Goal: Information Seeking & Learning: Learn about a topic

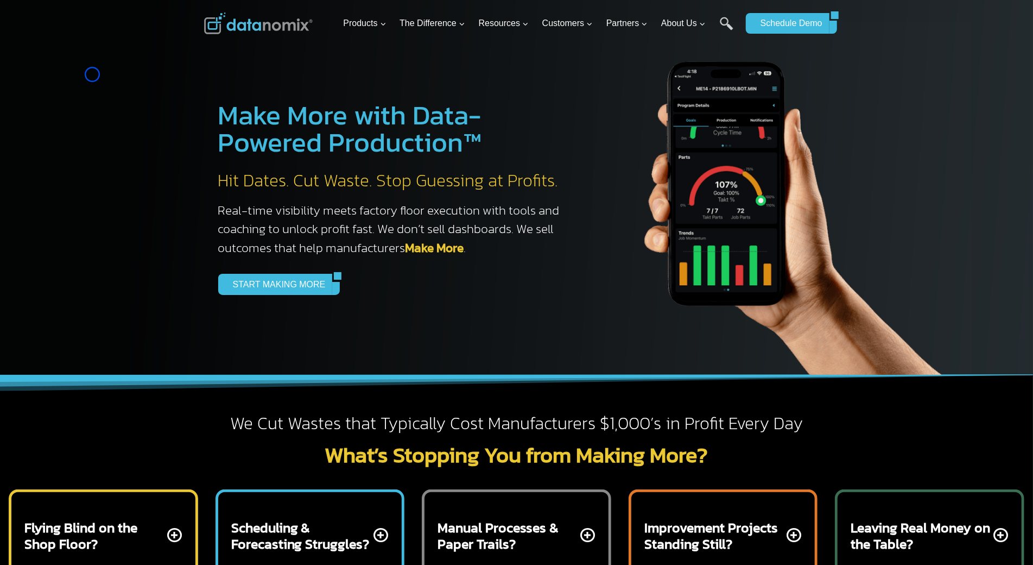
click at [92, 74] on div at bounding box center [516, 187] width 1033 height 375
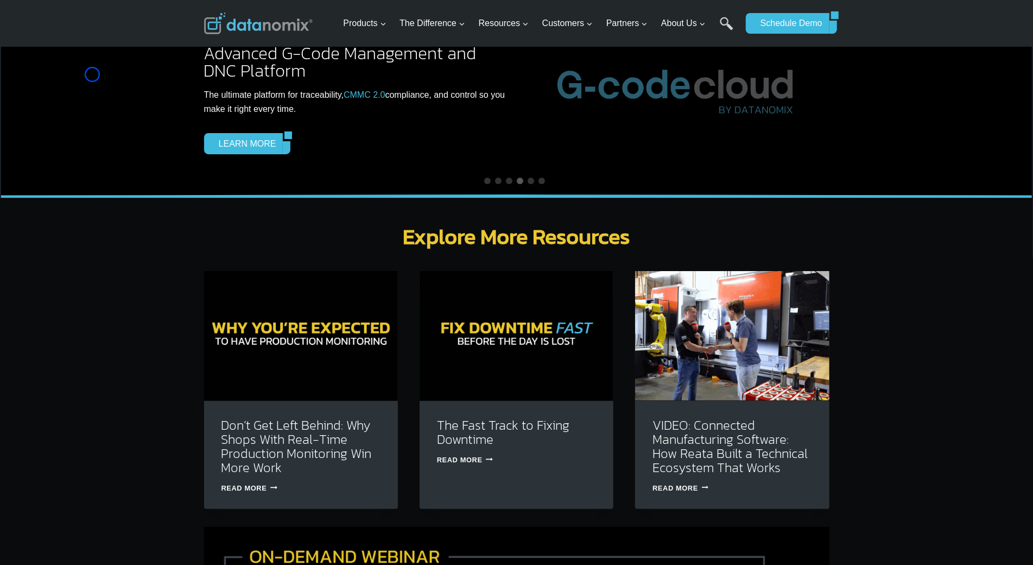
scroll to position [3094, 0]
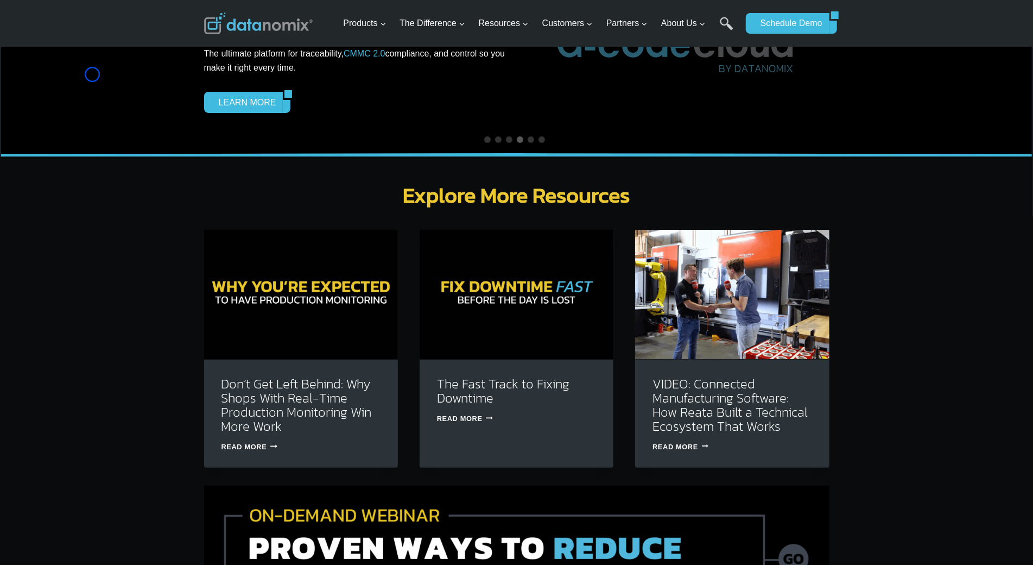
click at [92, 74] on div "NEWS ALERT Delivery Track Datanomix Releases Delivery Track to Help Manufacture…" at bounding box center [516, 55] width 1033 height 204
click at [76, 96] on div "NEWS ALERT Delivery Track Datanomix Releases Delivery Track to Help Manufacture…" at bounding box center [516, 55] width 1033 height 204
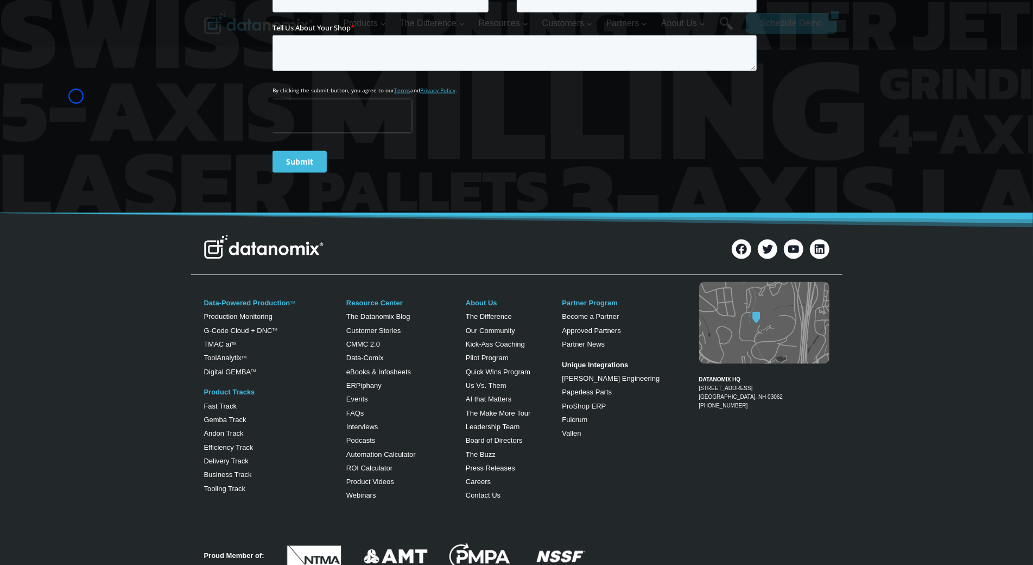
scroll to position [4246, 0]
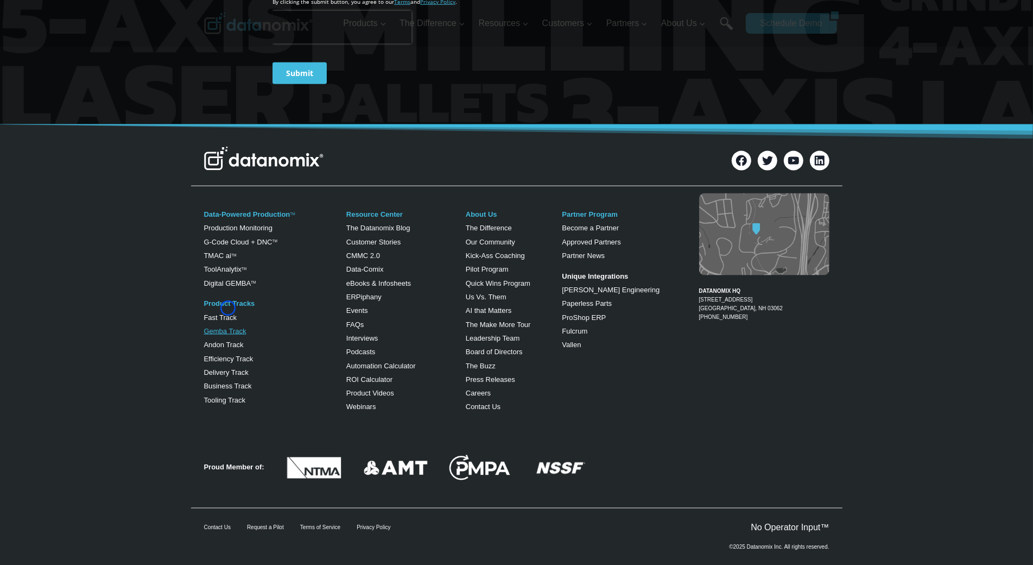
click at [228, 327] on link "Gemba Track" at bounding box center [225, 331] width 42 height 8
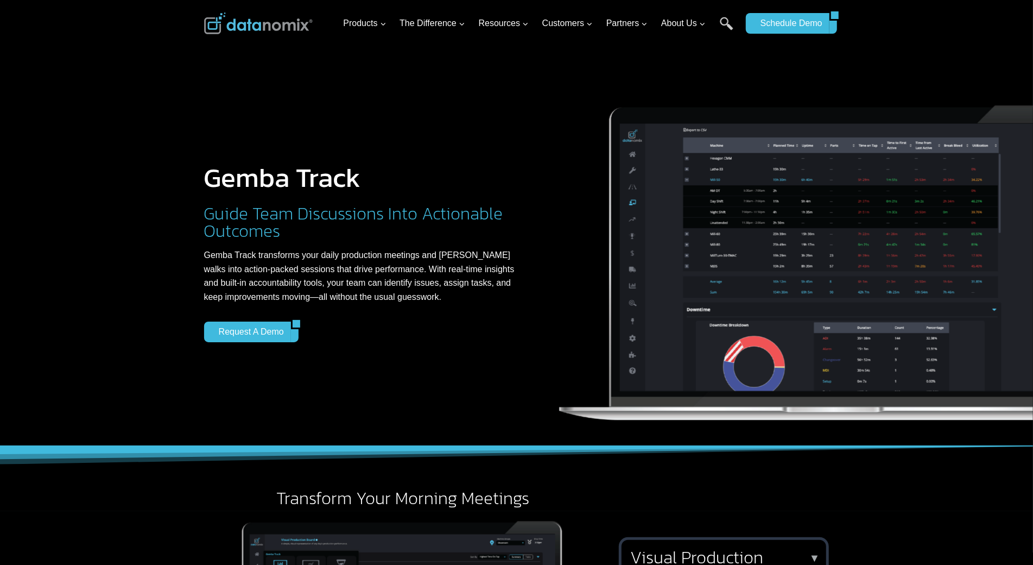
click at [64, 83] on div at bounding box center [516, 223] width 1033 height 446
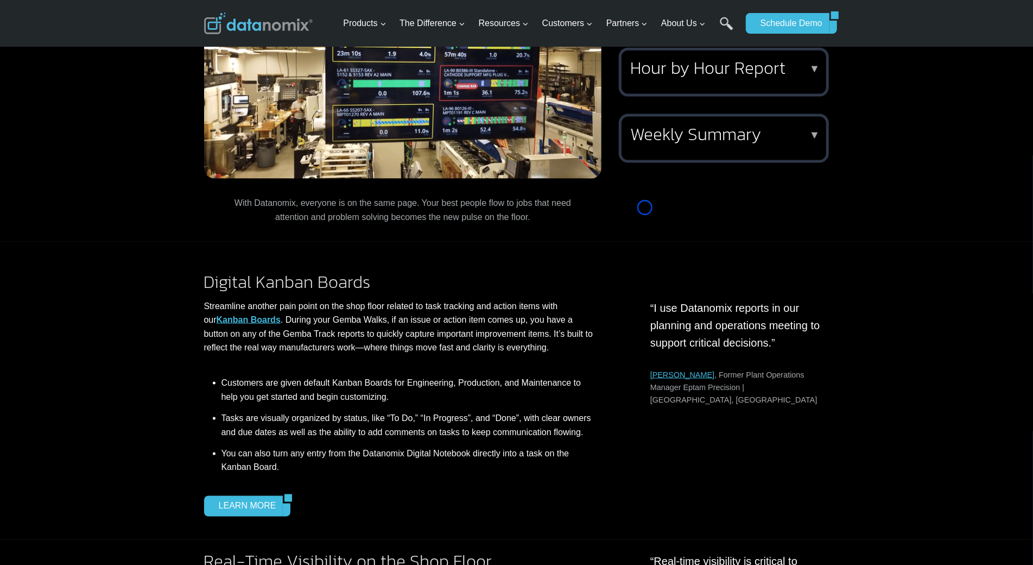
scroll to position [1139, 0]
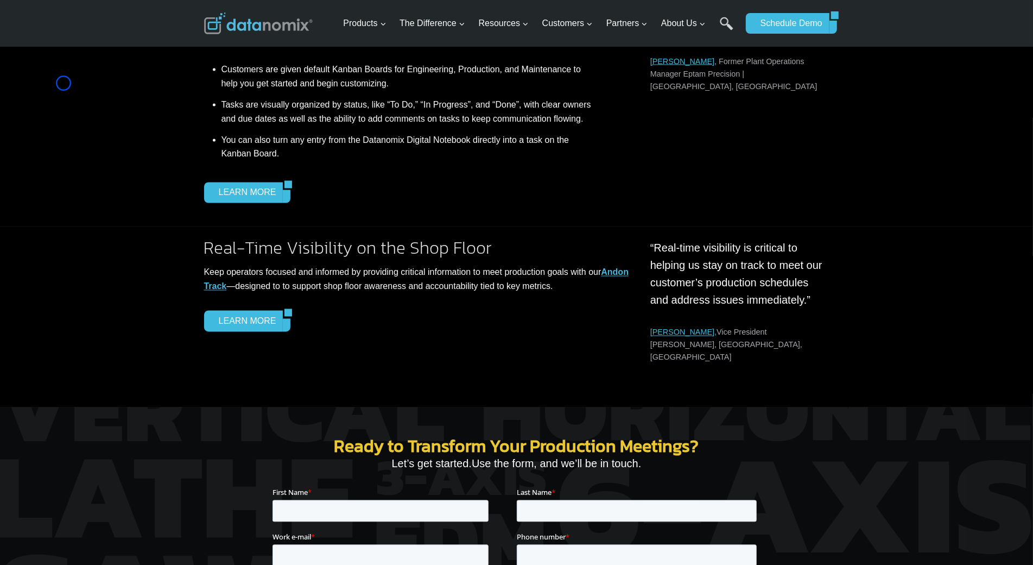
click at [64, 83] on div "Digital Kanban Boards Streamline another pain point on the shop floor related t…" at bounding box center [516, 77] width 1033 height 299
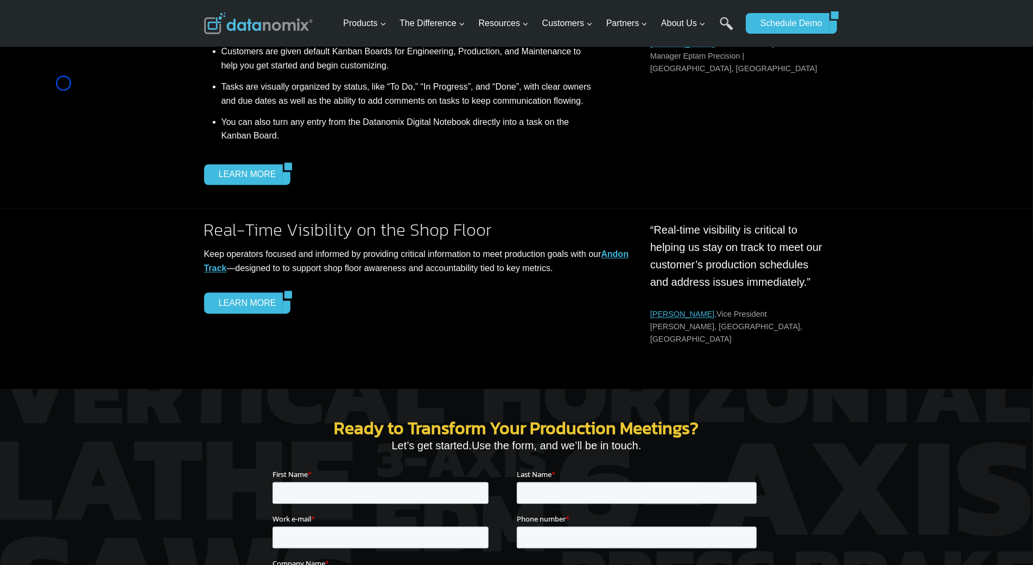
click at [99, 73] on div "Digital Kanban Boards Streamline another pain point on the shop floor related t…" at bounding box center [516, 59] width 1033 height 299
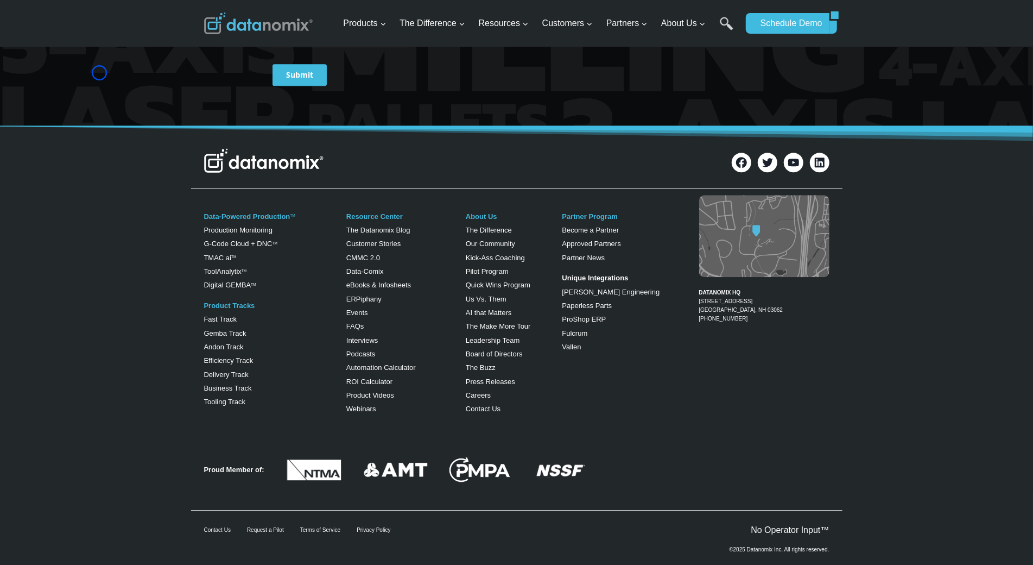
scroll to position [2138, 0]
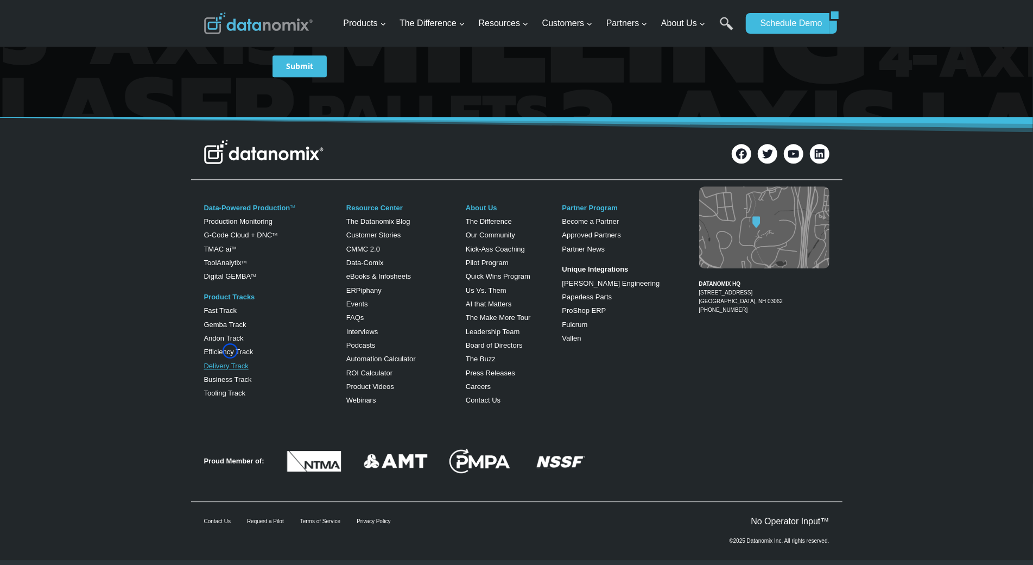
click at [230, 362] on link "Delivery Track" at bounding box center [226, 366] width 45 height 8
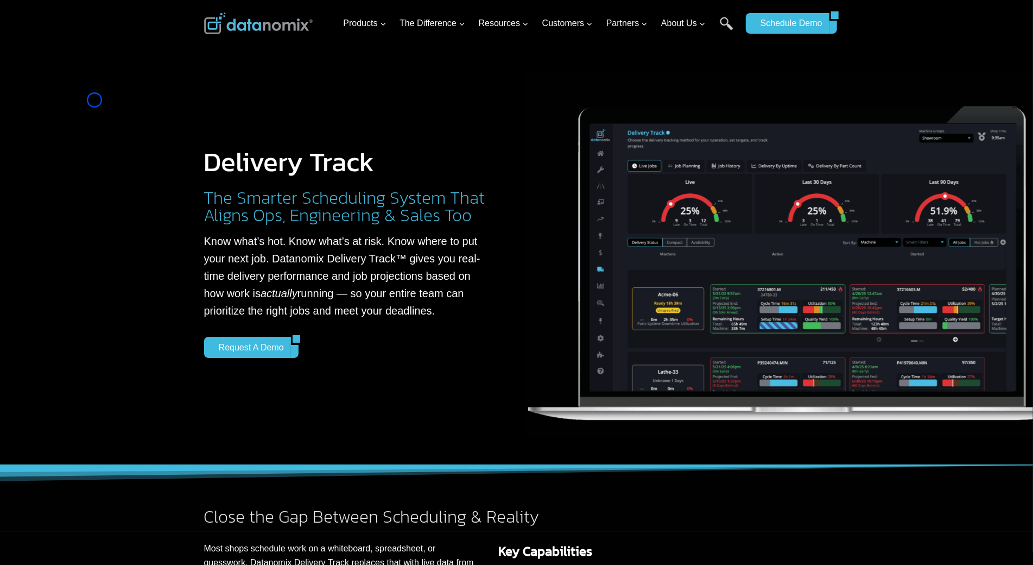
click at [94, 100] on div at bounding box center [516, 232] width 1033 height 465
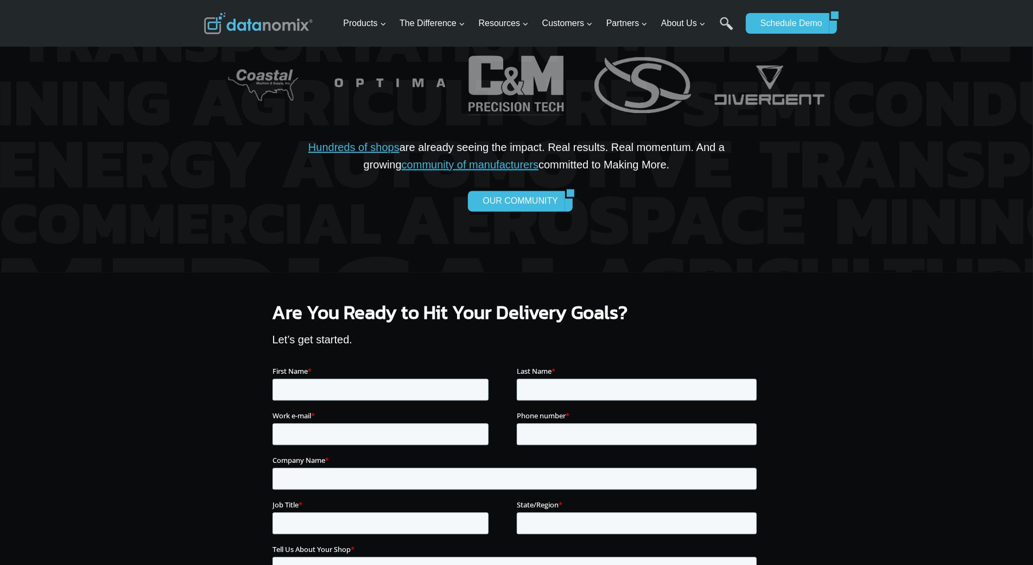
scroll to position [1799, 0]
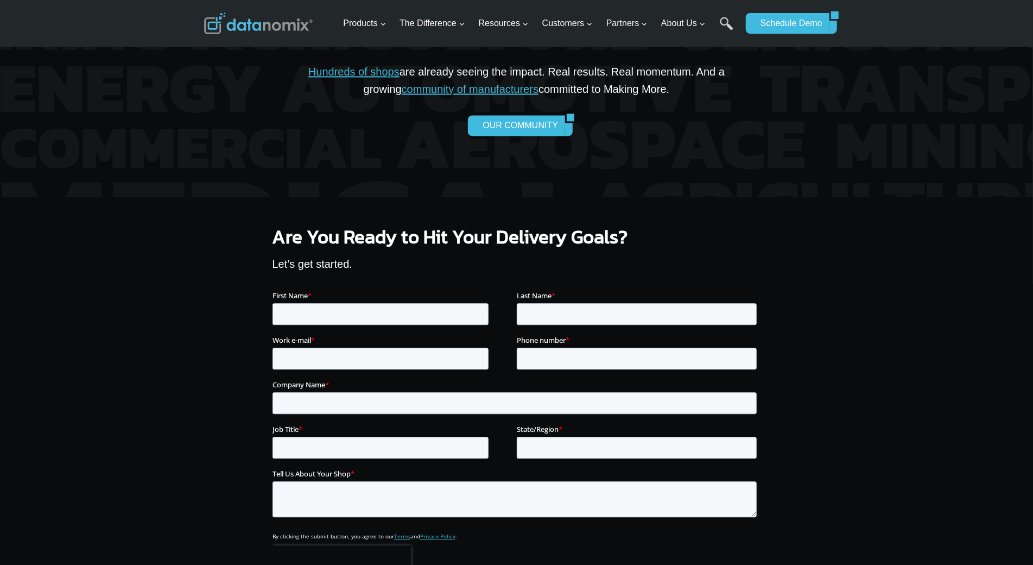
click at [94, 100] on div at bounding box center [516, 24] width 1033 height 343
click at [107, 79] on div at bounding box center [516, 24] width 1033 height 343
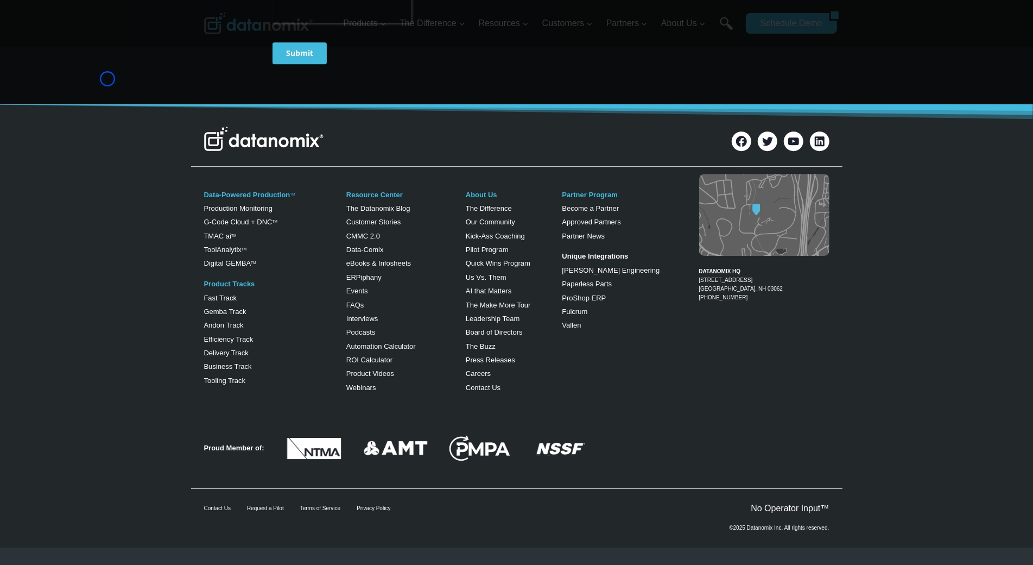
scroll to position [2376, 0]
click at [221, 377] on link "Tooling Track" at bounding box center [225, 380] width 42 height 8
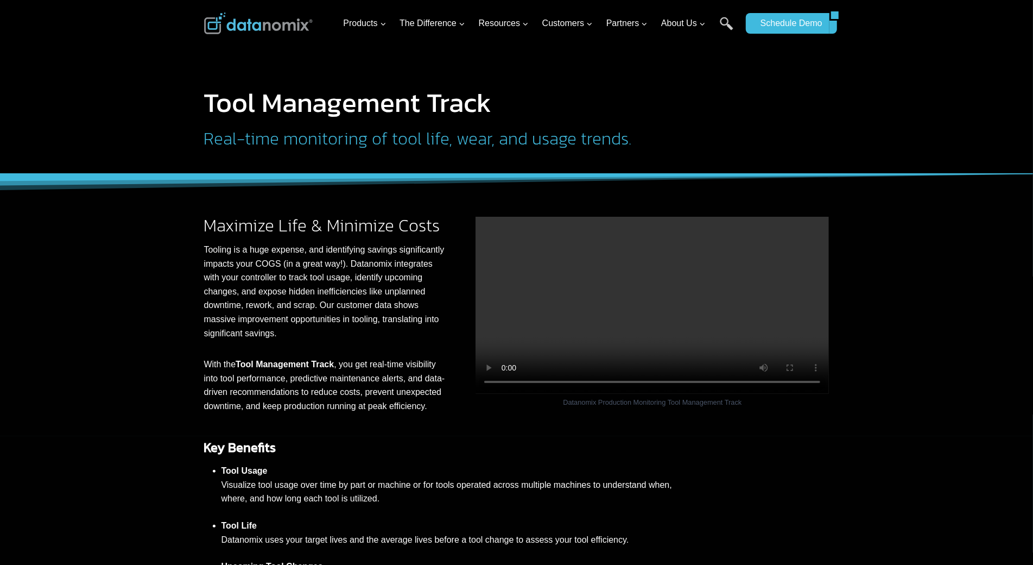
click at [94, 58] on div at bounding box center [516, 87] width 1033 height 174
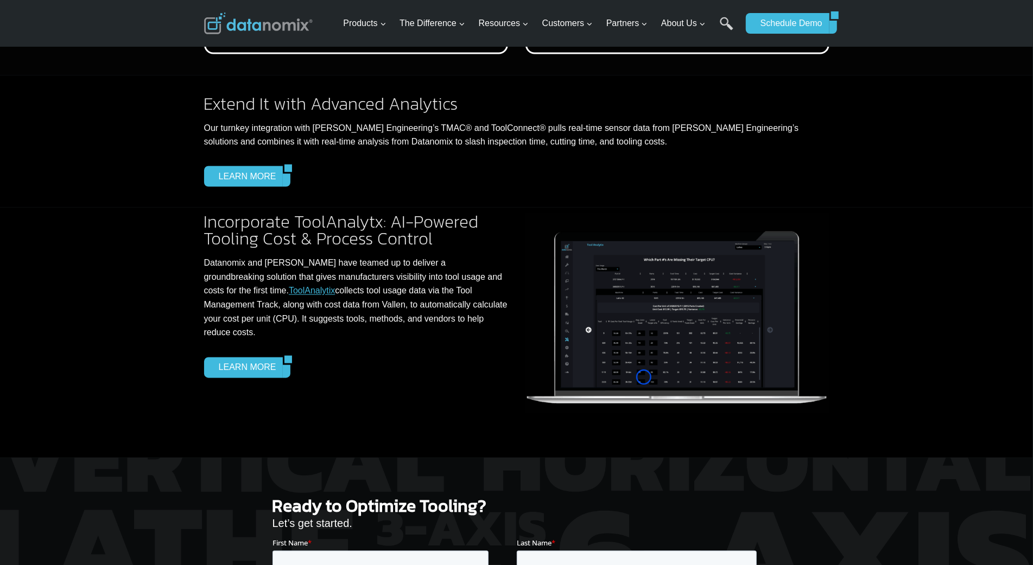
scroll to position [1372, 0]
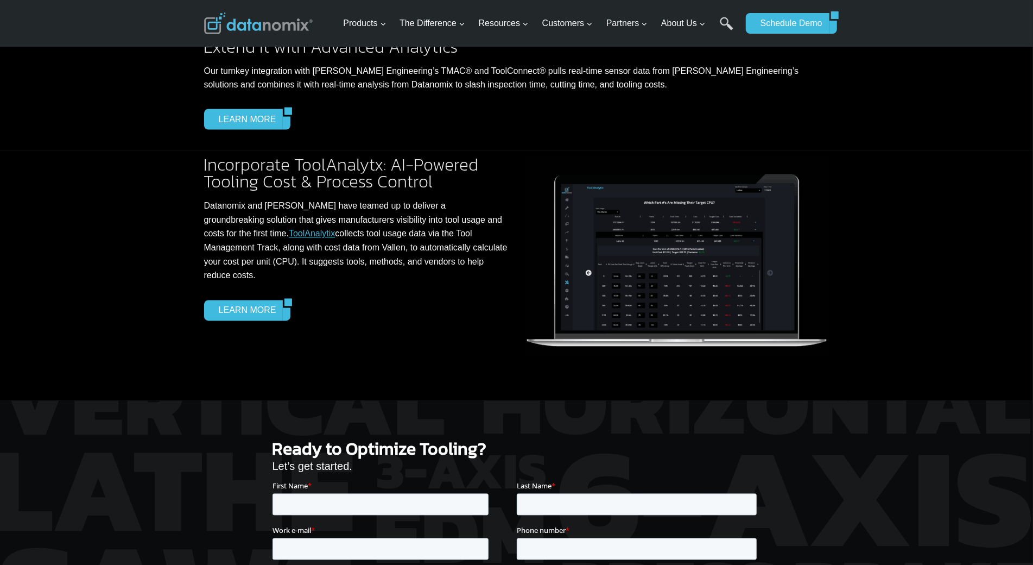
click at [94, 58] on div "Extend It with Advanced Analytics Our turnkey integration with [PERSON_NAME] En…" at bounding box center [516, 84] width 1033 height 132
click at [77, 75] on div "Extend It with Advanced Analytics Our turnkey integration with [PERSON_NAME] En…" at bounding box center [516, 84] width 1033 height 132
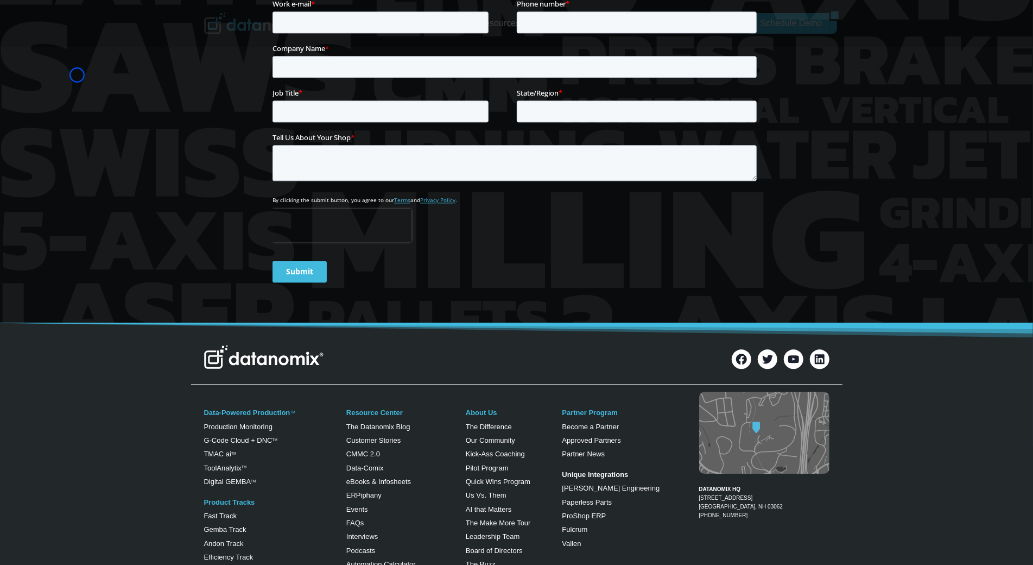
scroll to position [1916, 0]
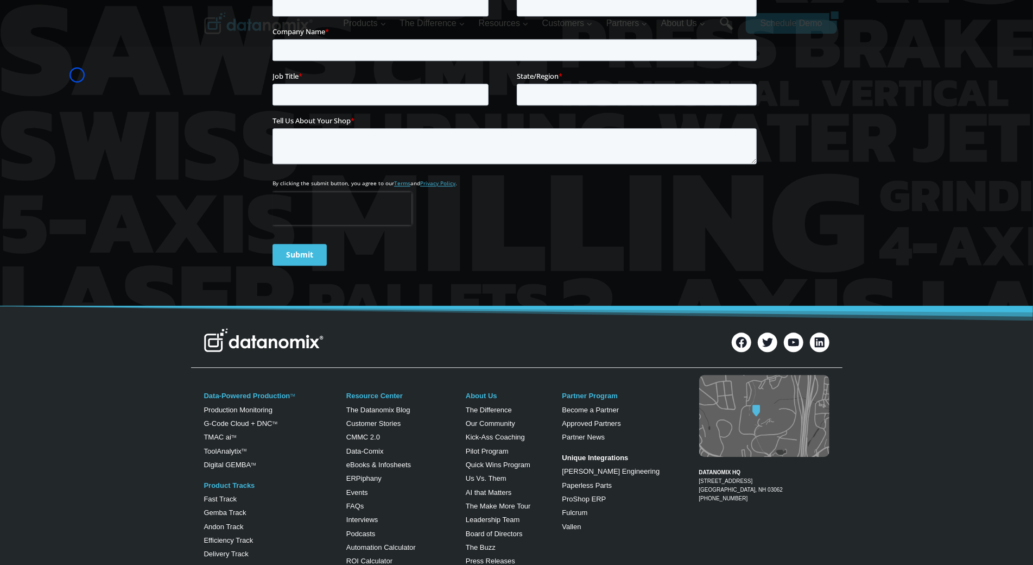
click at [77, 75] on div at bounding box center [516, 81] width 1033 height 448
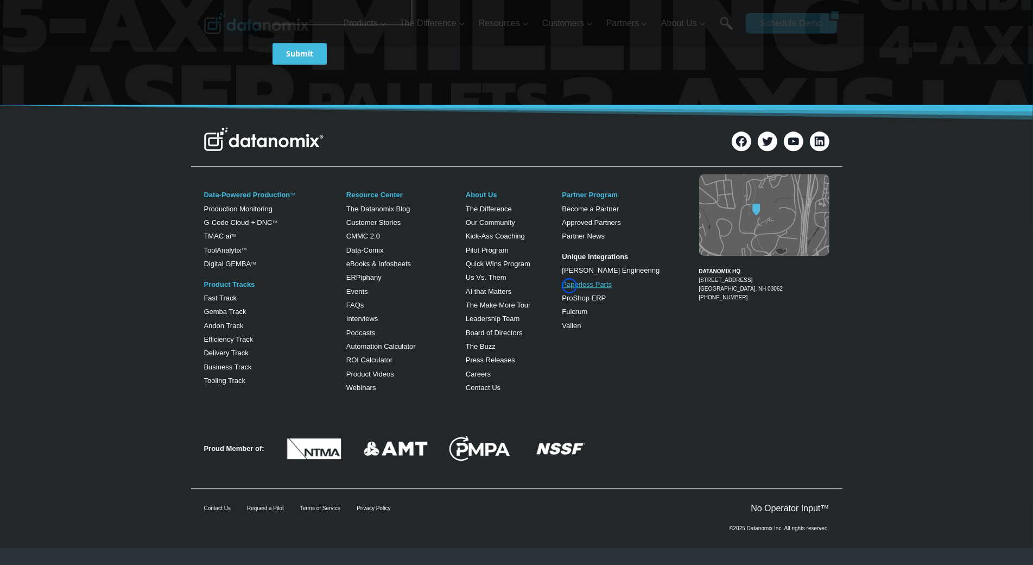
click at [569, 286] on link "Paperless Parts" at bounding box center [587, 284] width 50 height 8
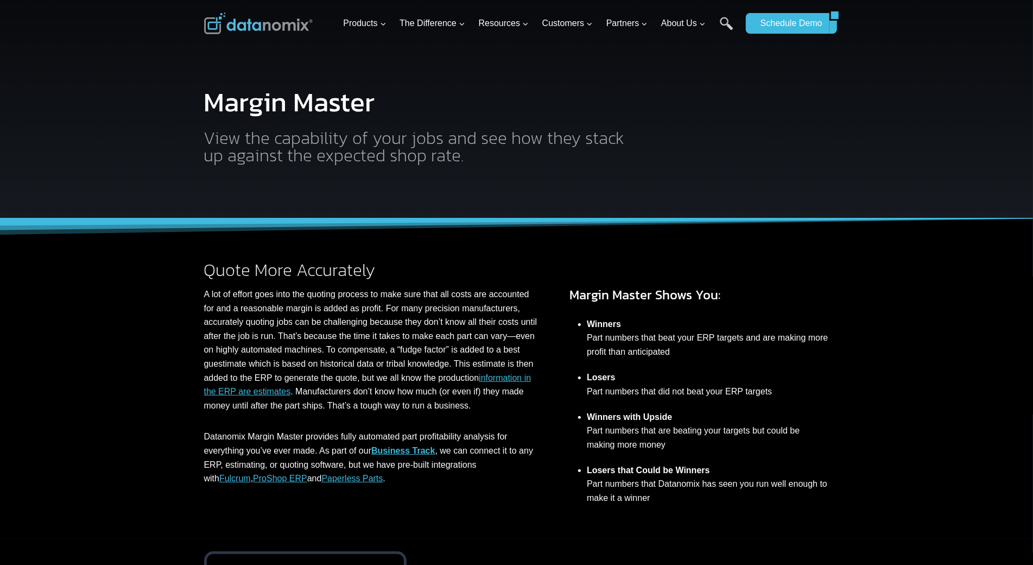
click at [94, 92] on div at bounding box center [516, 109] width 1033 height 218
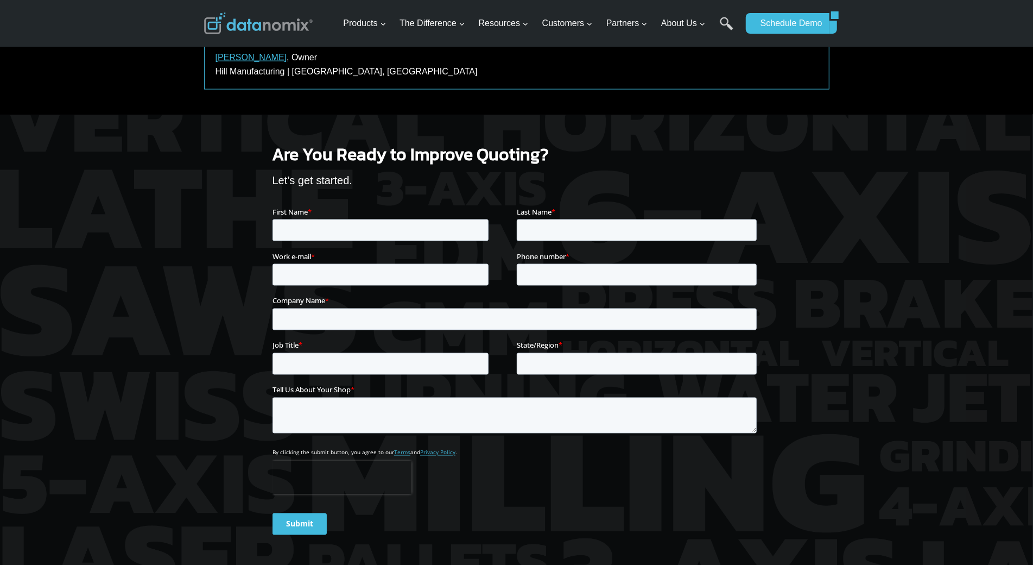
scroll to position [1323, 0]
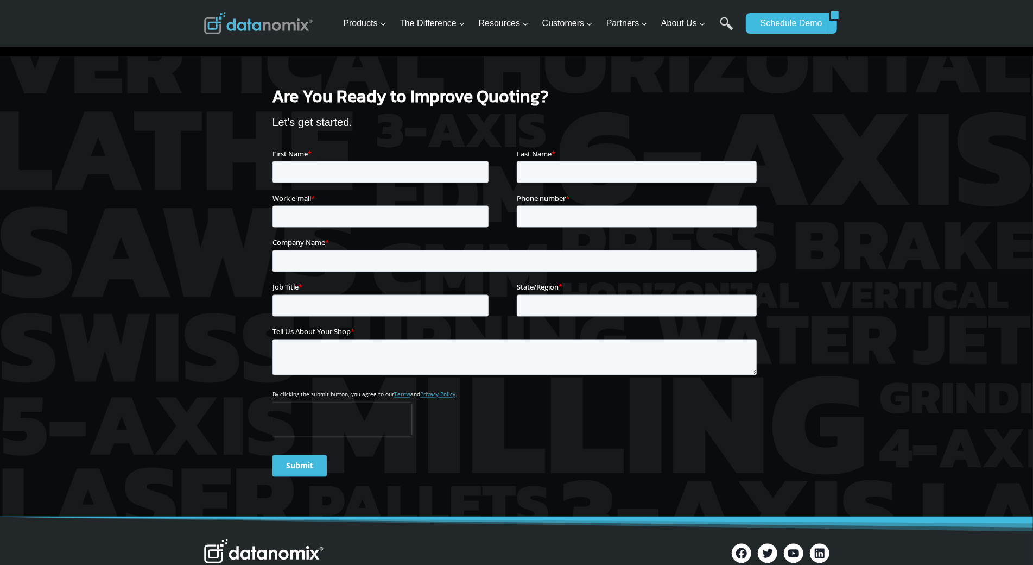
click at [94, 92] on div at bounding box center [516, 287] width 1033 height 460
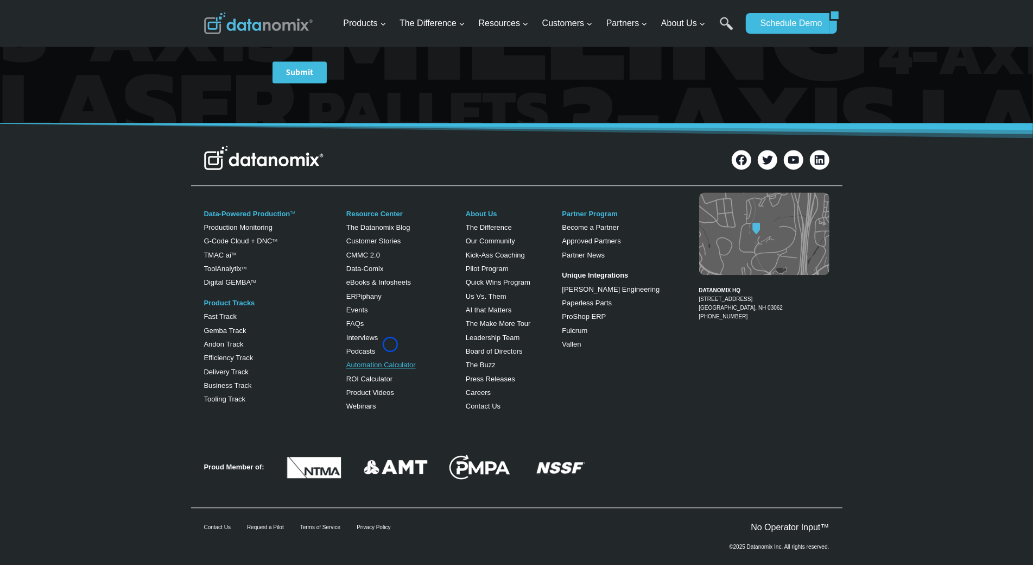
click at [390, 360] on link "Automation Calculator" at bounding box center [380, 364] width 69 height 8
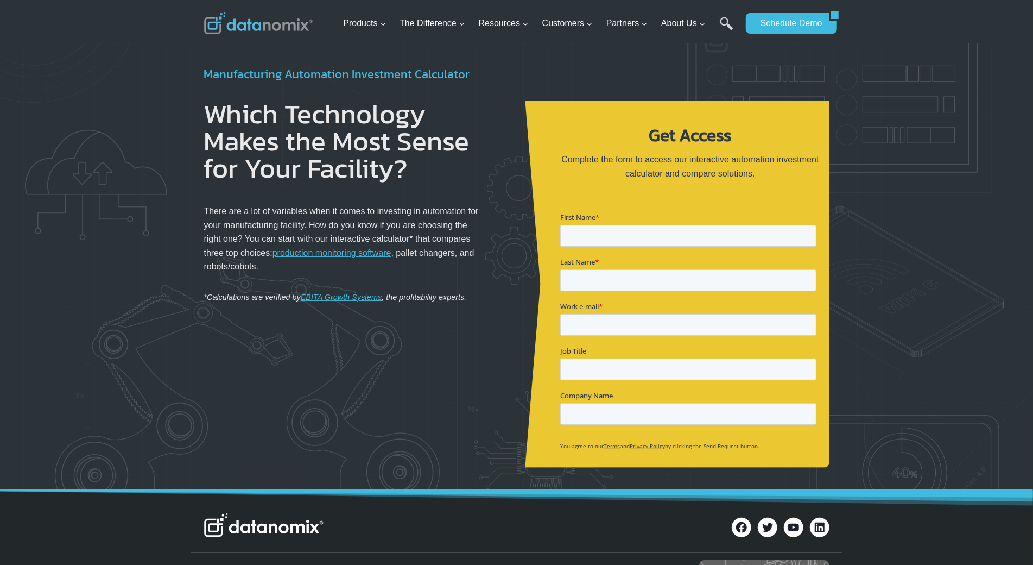
click at [60, 83] on div at bounding box center [516, 266] width 1033 height 446
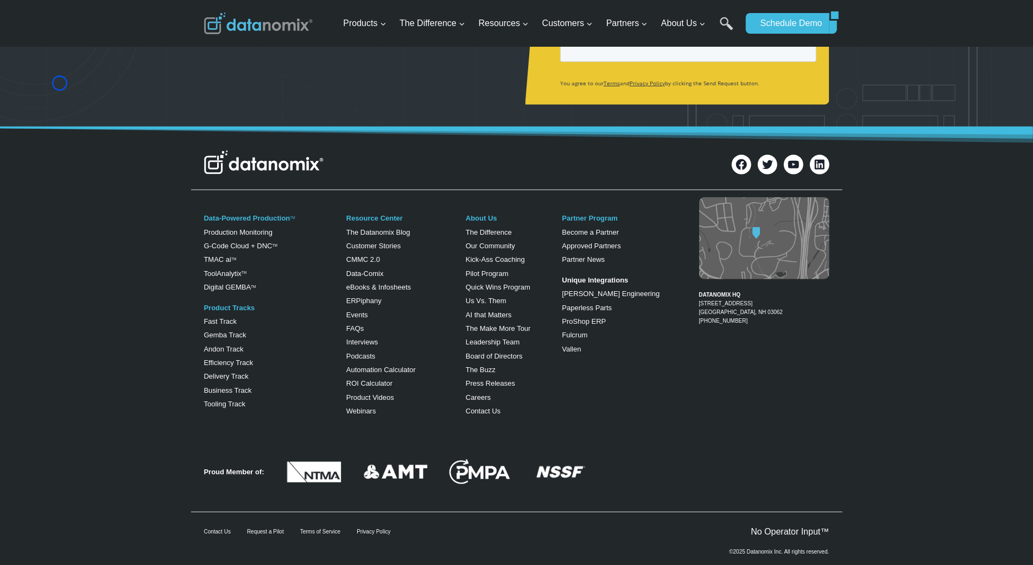
scroll to position [385, 0]
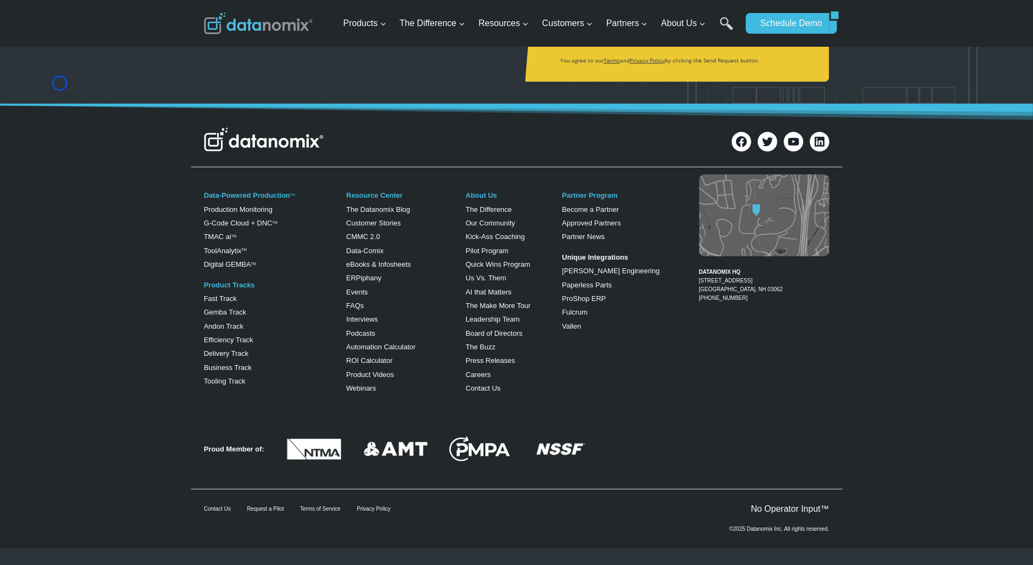
click at [578, 322] on link "Vallen" at bounding box center [571, 326] width 19 height 8
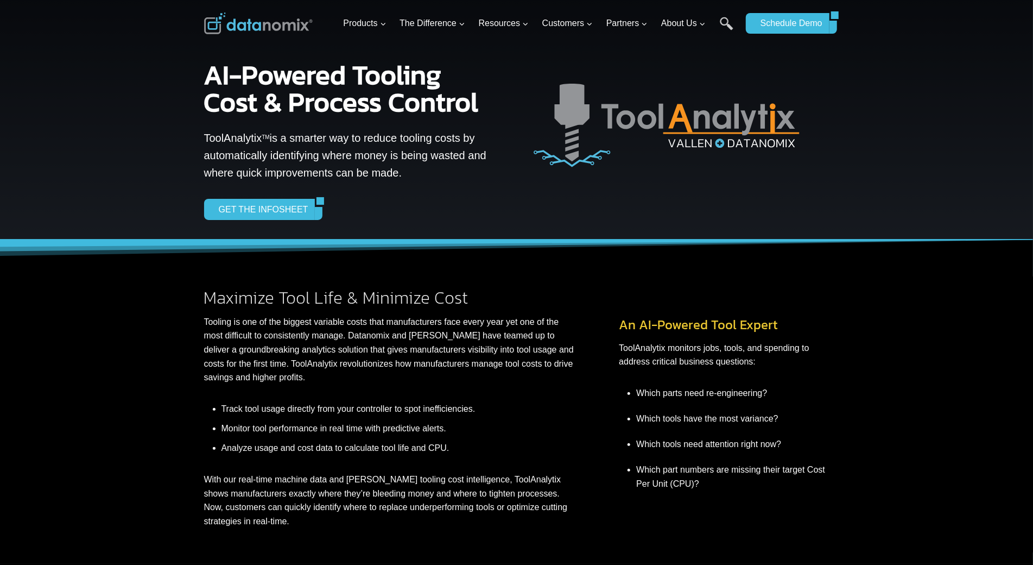
click at [578, 322] on div "Maximize Tool Life & Minimize Cost Tooling is one of the biggest variable costs…" at bounding box center [403, 408] width 398 height 239
click at [60, 66] on div at bounding box center [516, 119] width 1033 height 239
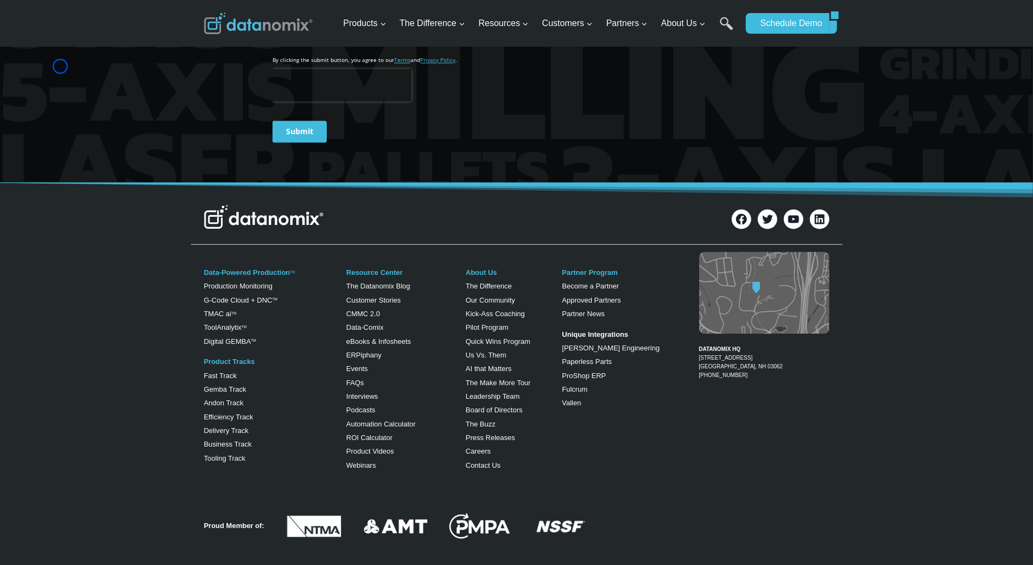
scroll to position [1581, 0]
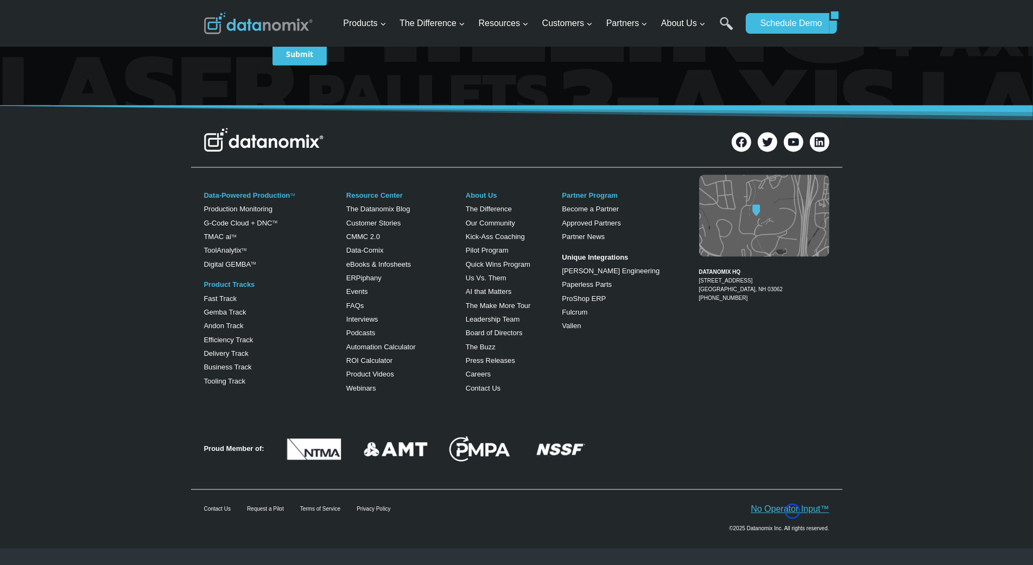
click at [793, 511] on link "No Operator Input™" at bounding box center [790, 508] width 78 height 9
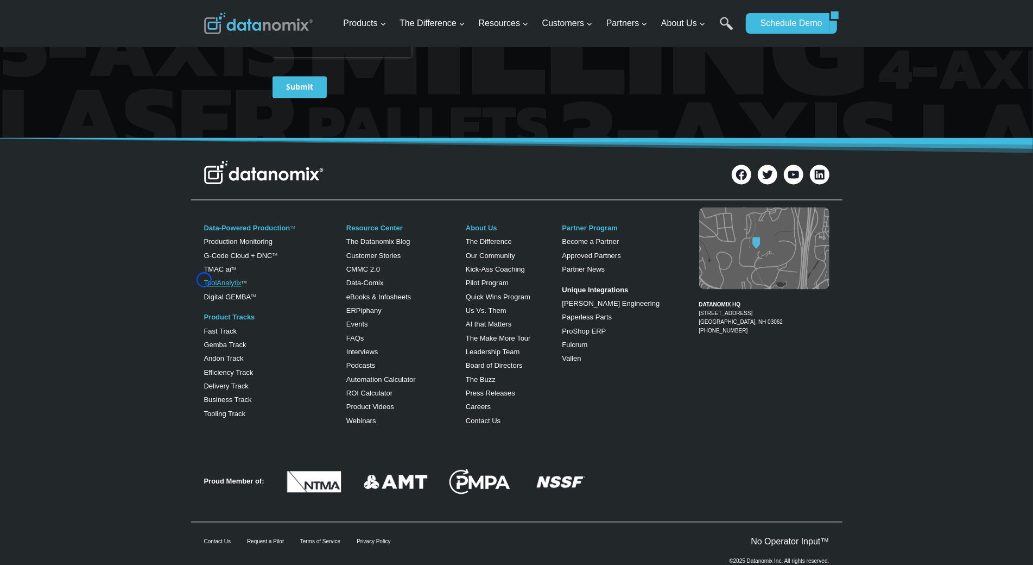
click at [204, 280] on link "ToolAnalytix" at bounding box center [222, 282] width 37 height 8
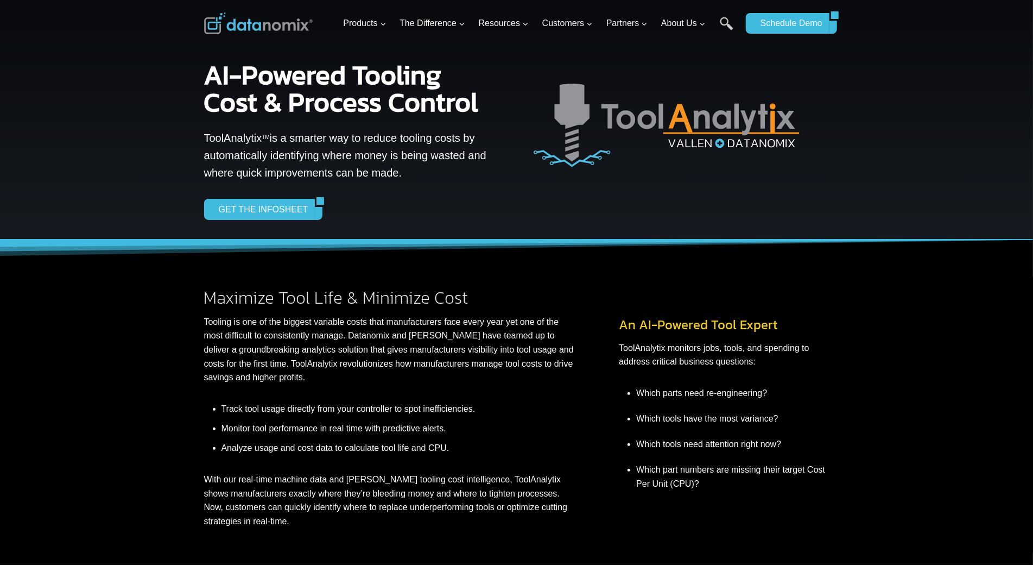
click at [72, 59] on div at bounding box center [516, 119] width 1033 height 239
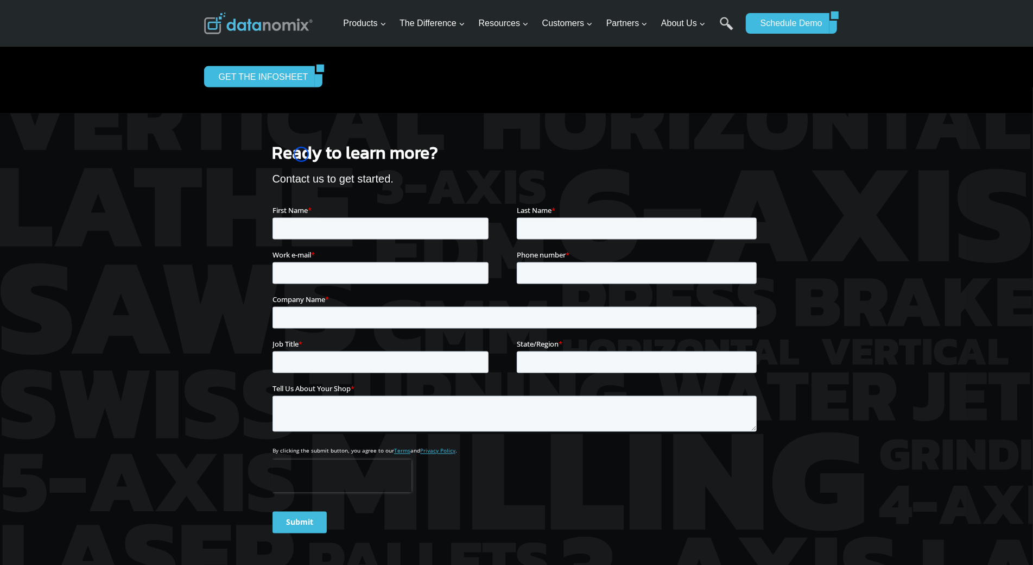
scroll to position [1194, 0]
